Goal: Transaction & Acquisition: Purchase product/service

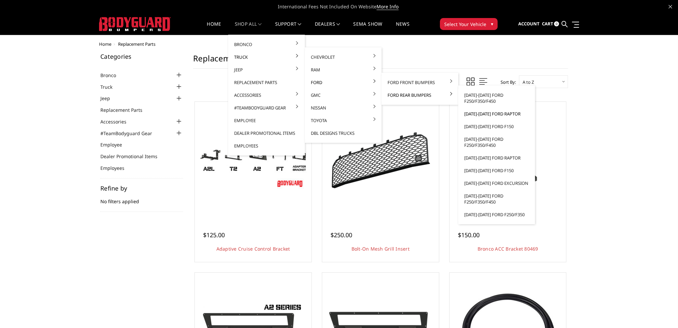
click at [483, 112] on link "[DATE]-[DATE] Ford Raptor" at bounding box center [496, 113] width 71 height 13
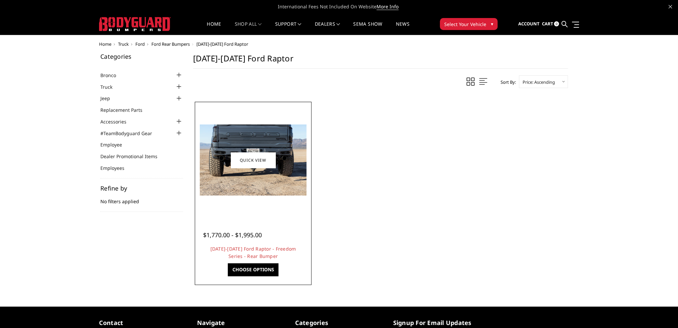
click at [264, 185] on img at bounding box center [253, 159] width 107 height 71
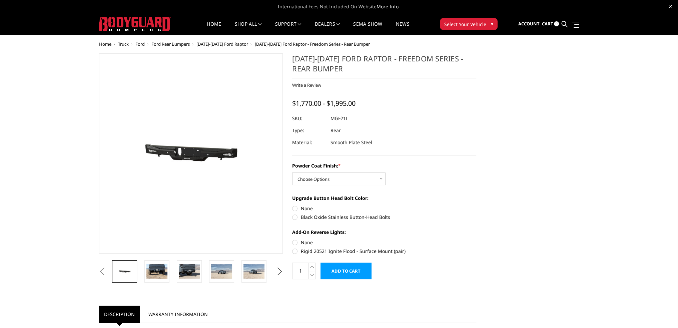
click at [276, 269] on button "Next" at bounding box center [279, 271] width 10 height 10
click at [246, 273] on img at bounding box center [253, 271] width 21 height 14
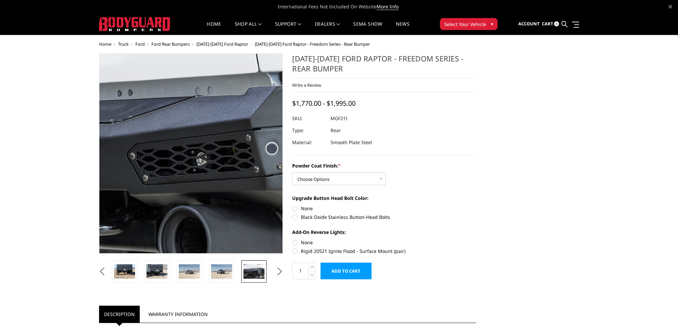
click at [201, 181] on img at bounding box center [177, 142] width 427 height 285
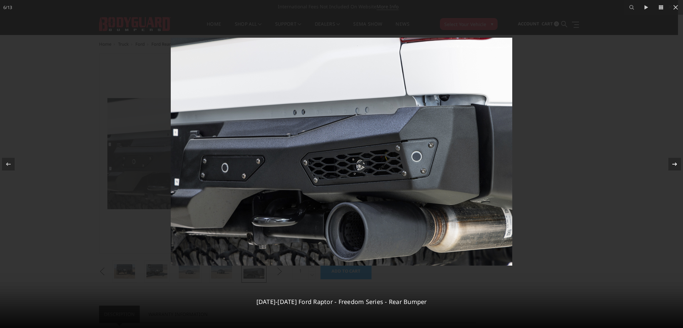
click at [674, 164] on icon at bounding box center [674, 163] width 5 height 3
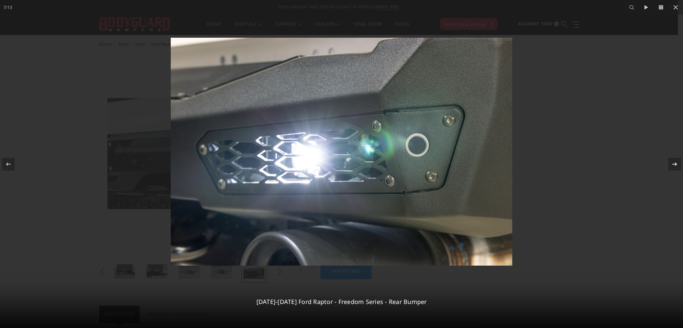
click at [675, 162] on icon at bounding box center [675, 164] width 8 height 8
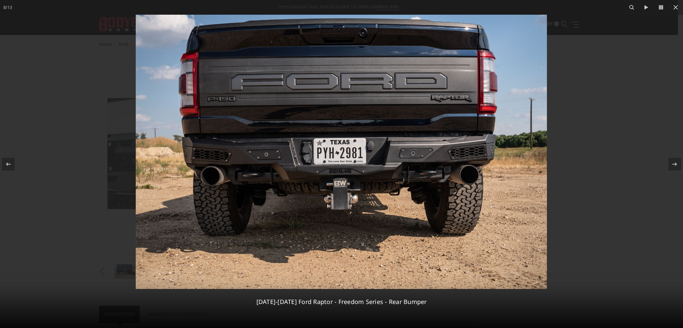
click at [309, 163] on img at bounding box center [341, 152] width 411 height 274
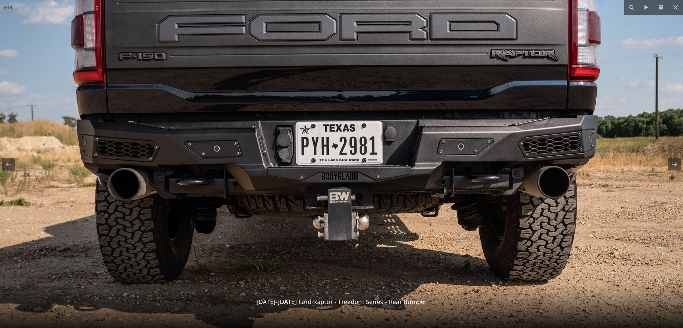
click at [671, 165] on icon at bounding box center [675, 164] width 8 height 8
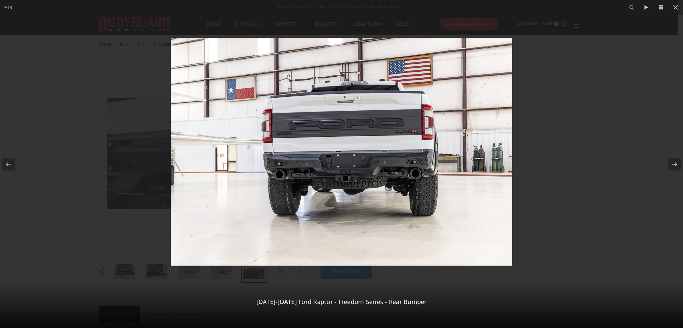
click at [674, 161] on icon at bounding box center [675, 164] width 8 height 8
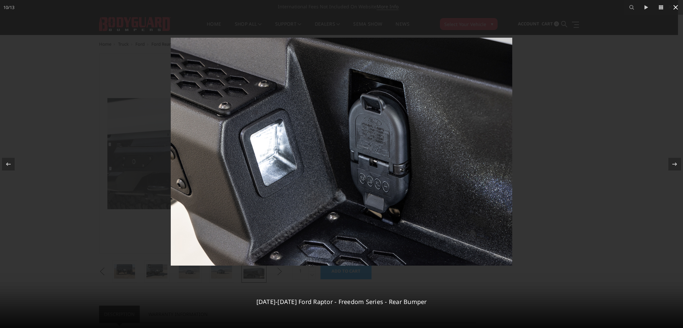
click at [678, 9] on icon at bounding box center [675, 7] width 5 height 5
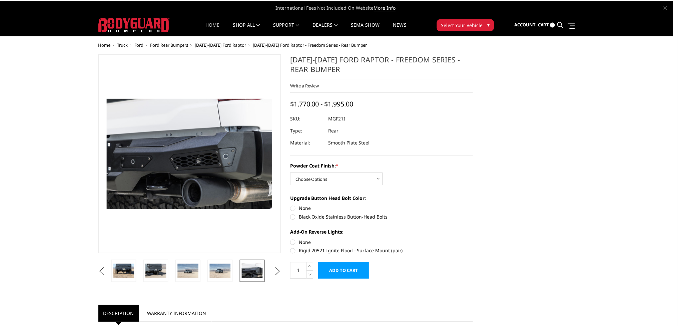
scroll to position [0, 192]
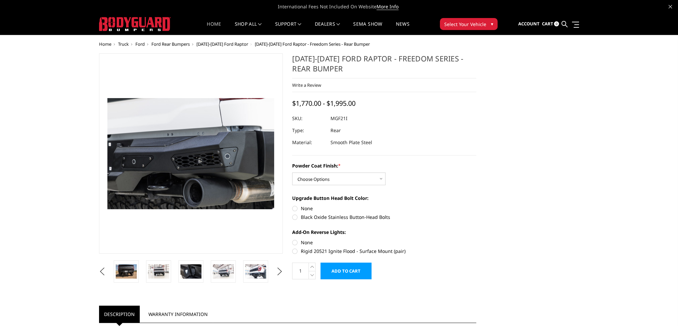
click at [208, 25] on link "Home" at bounding box center [214, 28] width 14 height 13
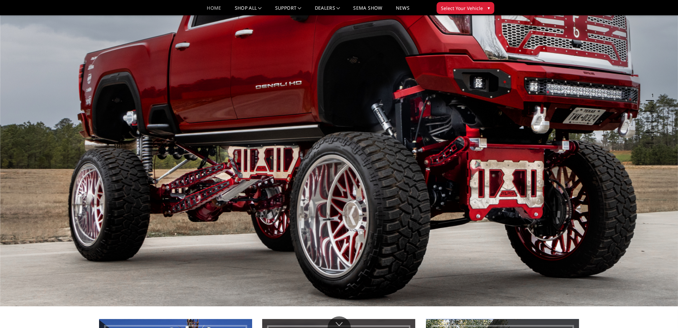
scroll to position [67, 0]
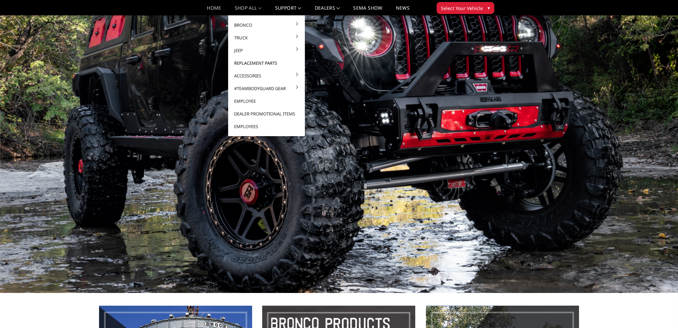
click at [262, 61] on link "Replacement Parts" at bounding box center [266, 63] width 71 height 13
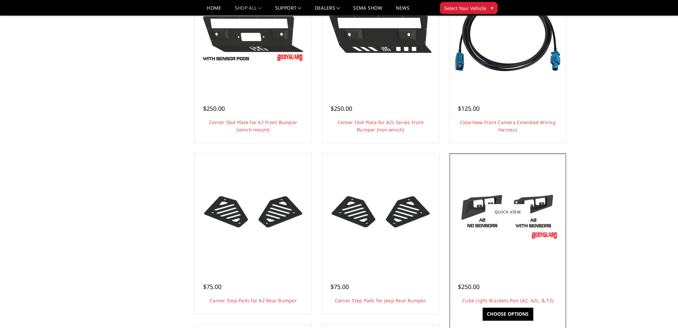
scroll to position [434, 0]
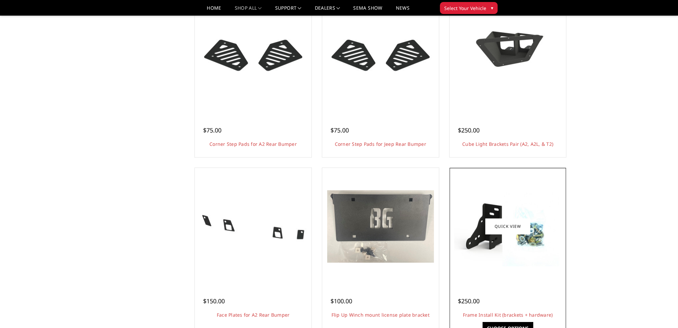
click at [498, 254] on img at bounding box center [507, 226] width 107 height 80
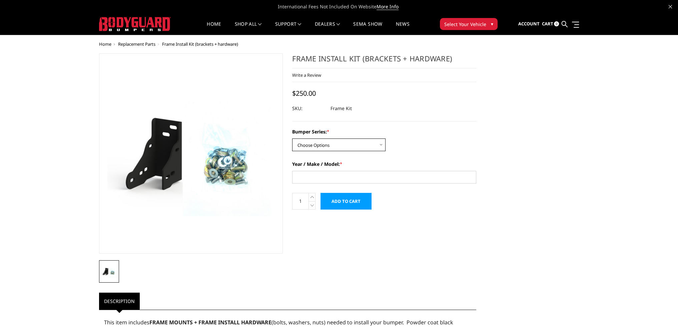
click at [315, 145] on select "Choose Options Freedom Series - truck front (winch) Freedom Series - truck fron…" at bounding box center [338, 144] width 93 height 13
click at [325, 140] on select "Choose Options Freedom Series - truck front (winch) Freedom Series - truck fron…" at bounding box center [338, 144] width 93 height 13
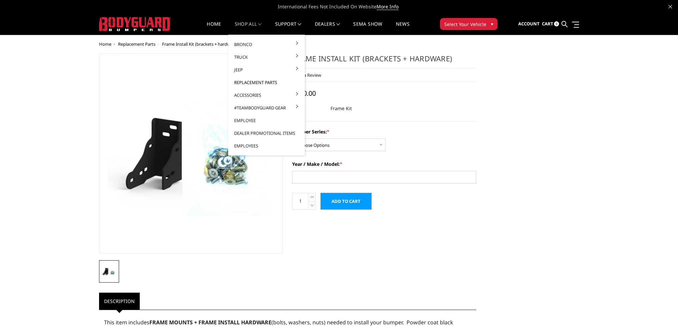
click at [251, 82] on link "Replacement Parts" at bounding box center [266, 82] width 71 height 13
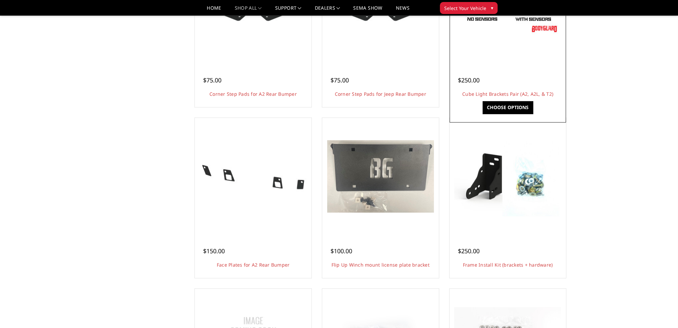
scroll to position [500, 0]
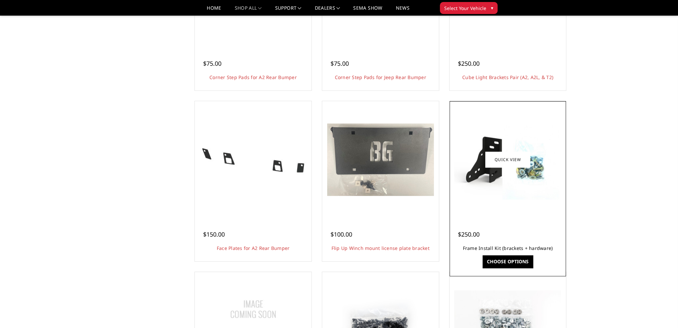
click at [507, 249] on link "Frame Install Kit (brackets + hardware)" at bounding box center [508, 248] width 90 height 6
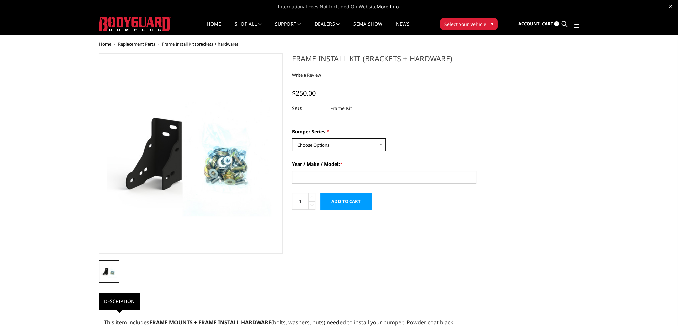
click at [323, 145] on select "Choose Options Freedom Series - truck front (winch) Freedom Series - truck fron…" at bounding box center [338, 144] width 93 height 13
click at [328, 146] on select "Choose Options Freedom Series - truck front (winch) Freedom Series - truck fron…" at bounding box center [338, 144] width 93 height 13
click at [326, 145] on select "Choose Options Freedom Series - truck front (winch) Freedom Series - truck fron…" at bounding box center [338, 144] width 93 height 13
select select "1680"
click at [292, 138] on select "Choose Options Freedom Series - truck front (winch) Freedom Series - truck fron…" at bounding box center [338, 144] width 93 height 13
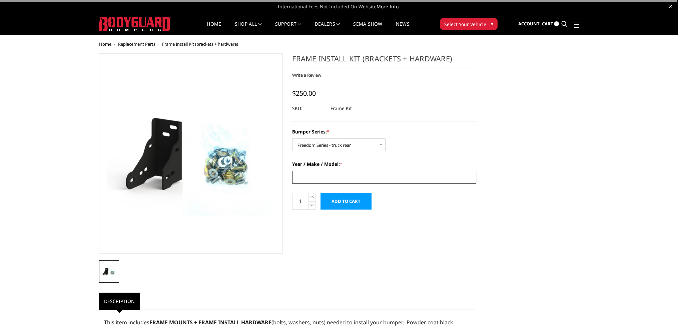
click at [325, 179] on input "Year / Make / Model: *" at bounding box center [384, 177] width 184 height 13
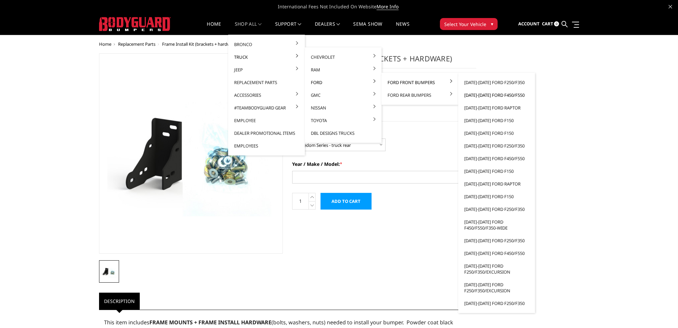
click at [487, 97] on link "[DATE]-[DATE] Ford F450/F550" at bounding box center [496, 95] width 71 height 13
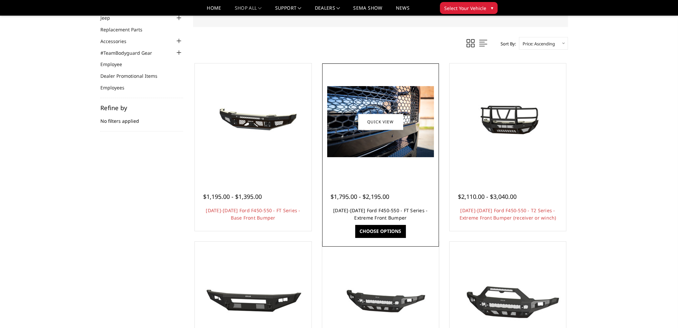
scroll to position [67, 0]
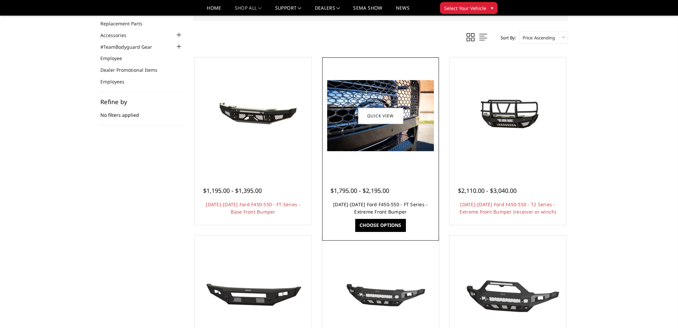
click at [385, 208] on h4 "[DATE]-[DATE] Ford F450-550 - FT Series - Extreme Front Bumper" at bounding box center [380, 208] width 100 height 15
click at [380, 203] on link "[DATE]-[DATE] Ford F450-550 - FT Series - Extreme Front Bumper" at bounding box center [380, 208] width 94 height 14
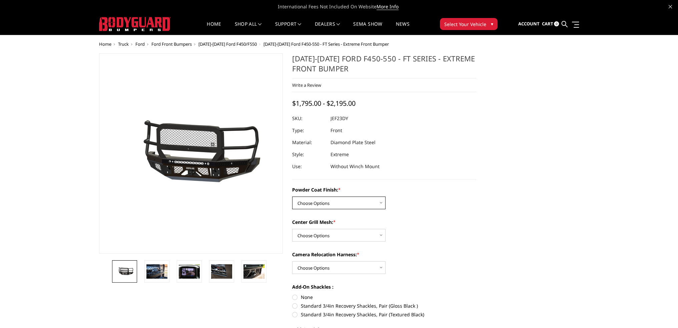
click at [338, 205] on select "Choose Options Bare Metal Gloss Black Powder Coat Textured Black Powder Coat" at bounding box center [338, 202] width 93 height 13
select select "3271"
click at [292, 196] on select "Choose Options Bare Metal Gloss Black Powder Coat Textured Black Powder Coat" at bounding box center [338, 202] width 93 height 13
click at [327, 236] on select "Choose Options WITH Expanded Metal in Center Grill WITHOUT Expanded Metal in Ce…" at bounding box center [338, 235] width 93 height 13
select select "3273"
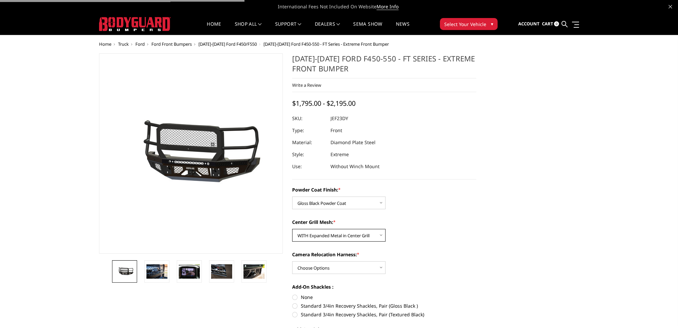
click at [292, 229] on select "Choose Options WITH Expanded Metal in Center Grill WITHOUT Expanded Metal in Ce…" at bounding box center [338, 235] width 93 height 13
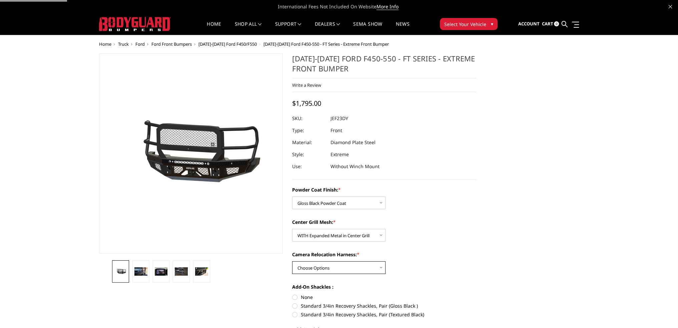
click at [318, 262] on select "Choose Options WITH Camera Relocation Harness WITHOUT Camera Relocation Harness" at bounding box center [338, 267] width 93 height 13
select select "3276"
click at [292, 261] on select "Choose Options WITH Camera Relocation Harness WITHOUT Camera Relocation Harness" at bounding box center [338, 267] width 93 height 13
click at [210, 23] on link "Home" at bounding box center [214, 28] width 14 height 13
